Goal: Information Seeking & Learning: Learn about a topic

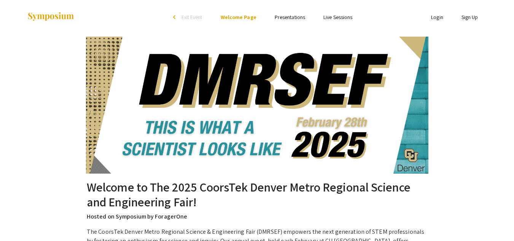
click at [292, 19] on link "Presentations" at bounding box center [290, 17] width 30 height 7
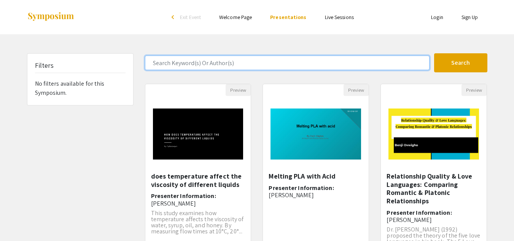
click at [272, 67] on input "Search Keyword(s) Or Author(s)" at bounding box center [287, 63] width 285 height 14
type input "feeling happy"
click at [434, 53] on button "Search" at bounding box center [460, 62] width 53 height 19
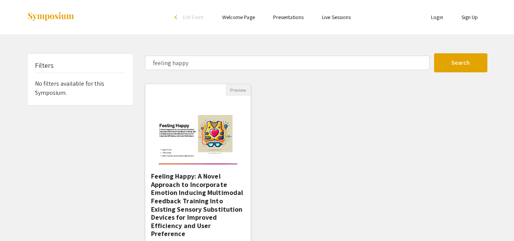
click at [193, 156] on img at bounding box center [198, 134] width 94 height 76
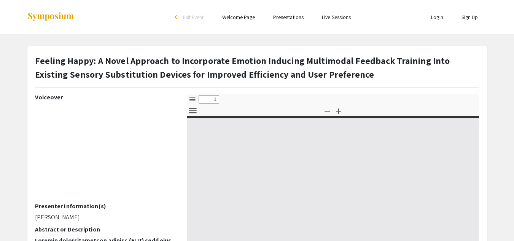
select select "custom"
type input "0"
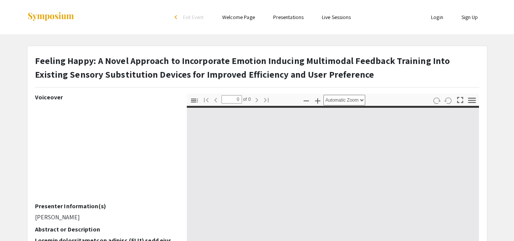
select select "custom"
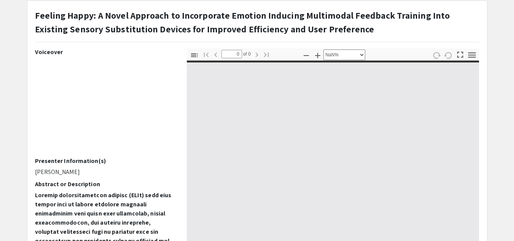
type input "1"
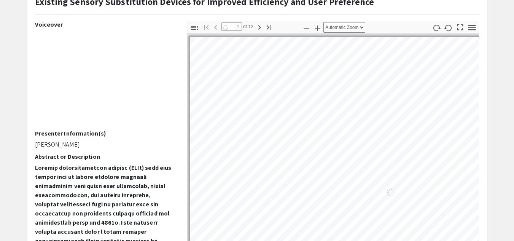
select select "auto"
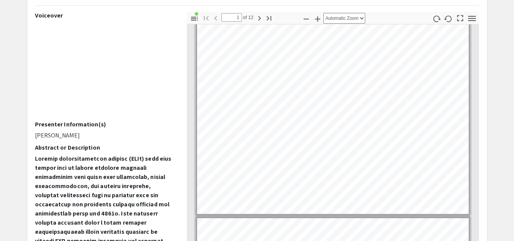
scroll to position [21, 0]
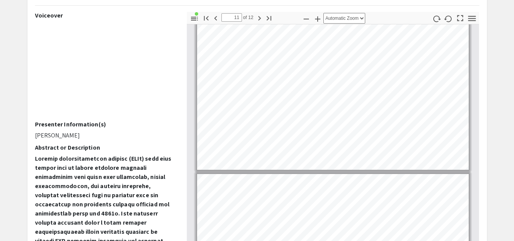
type input "12"
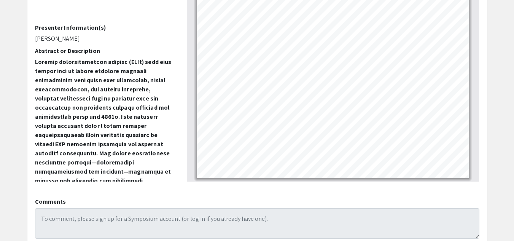
scroll to position [179, 0]
